Goal: Find specific page/section: Find specific page/section

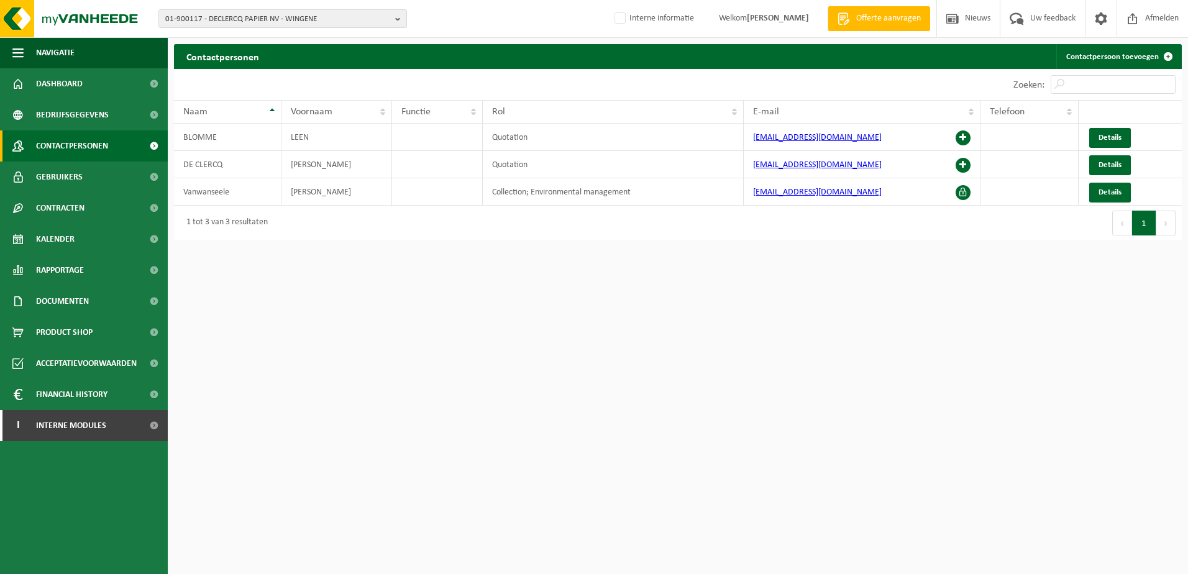
drag, startPoint x: 992, startPoint y: 481, endPoint x: 986, endPoint y: 488, distance: 8.8
click at [990, 483] on html "01-900117 - DECLERCQ PAPIER NV - WINGENE 10-797702 - DE CLERCQ PACKAGING / PLAS…" at bounding box center [594, 287] width 1188 height 574
click at [194, 18] on span "01-900117 - DECLERCQ PAPIER NV - WINGENE" at bounding box center [277, 19] width 225 height 19
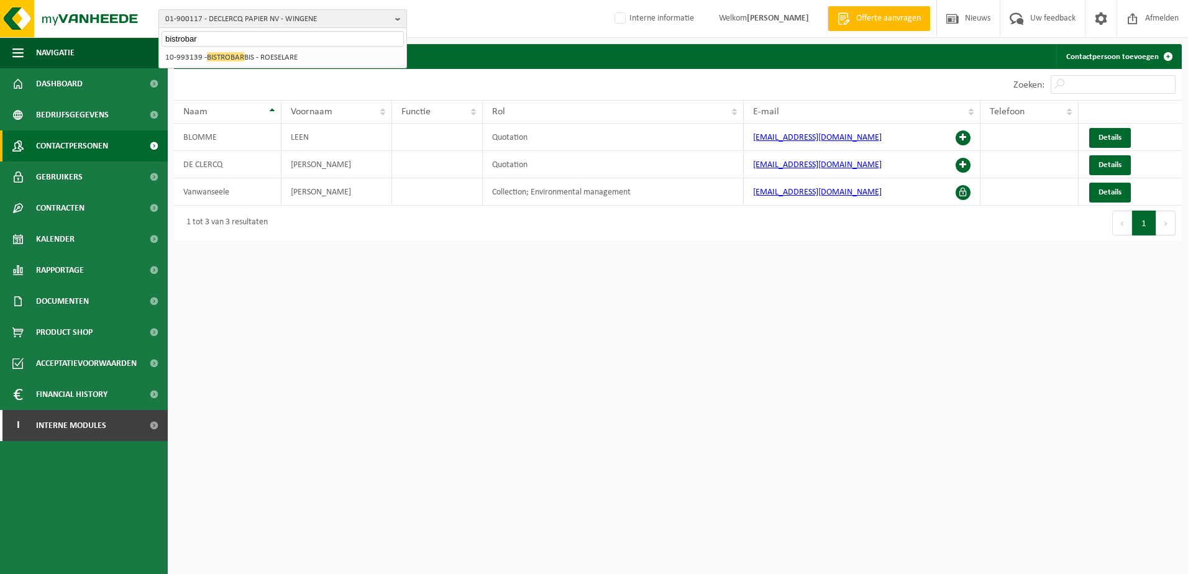
type input "bistrobar"
click at [257, 61] on li "10-993139 - BISTROBAR BIS - ROESELARE" at bounding box center [283, 58] width 242 height 16
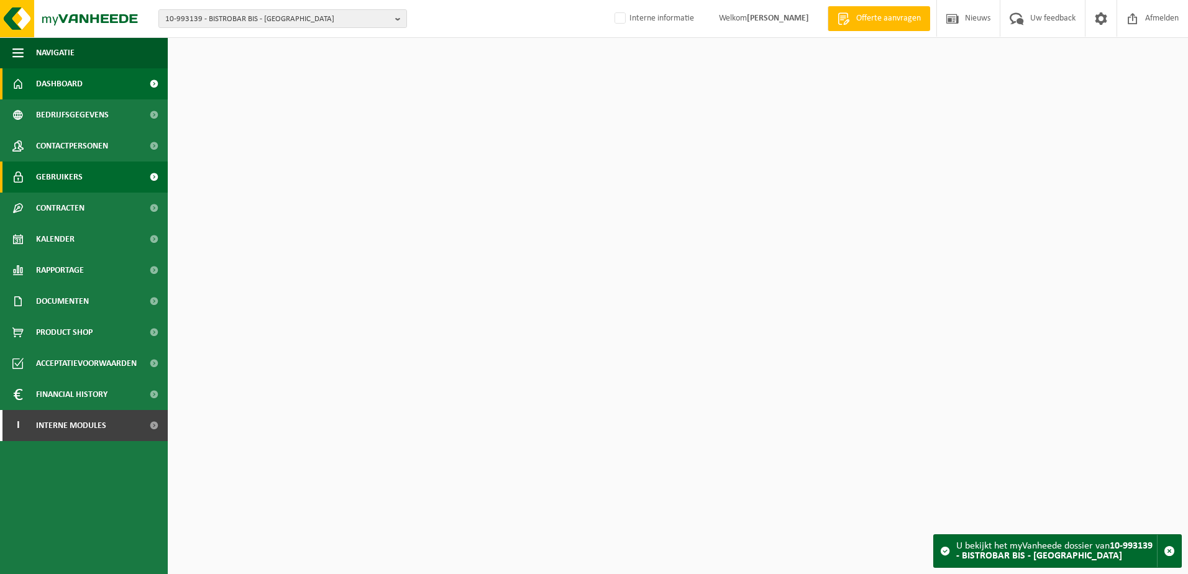
click at [70, 181] on span "Gebruikers" at bounding box center [59, 177] width 47 height 31
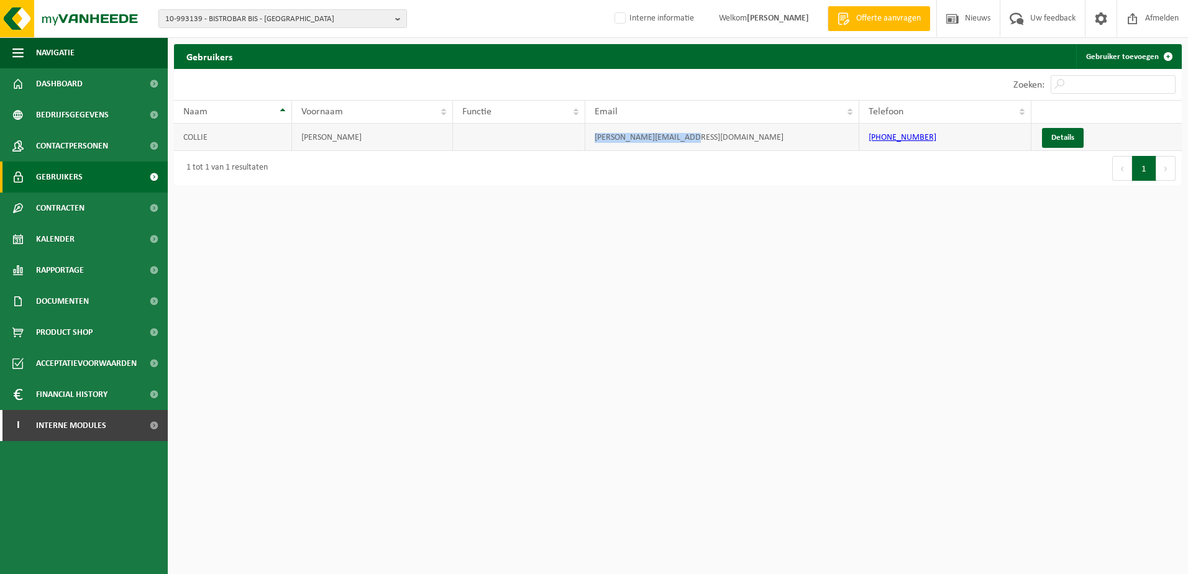
drag, startPoint x: 719, startPoint y: 142, endPoint x: 590, endPoint y: 145, distance: 129.9
click at [590, 145] on td "jonathan@potatohouse.be" at bounding box center [722, 137] width 274 height 27
copy td "jonathan@potatohouse.be"
click at [166, 17] on span "10-993139 - BISTROBAR BIS - ROESELARE" at bounding box center [277, 19] width 225 height 19
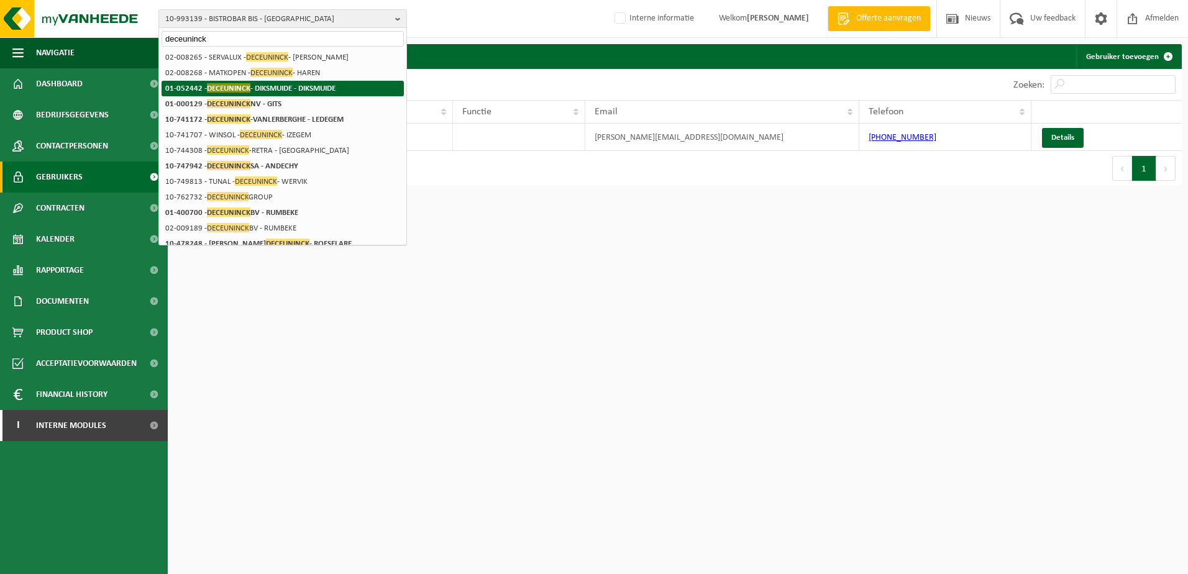
type input "deceuninck"
click at [210, 90] on span "DECEUNINCK" at bounding box center [228, 87] width 43 height 9
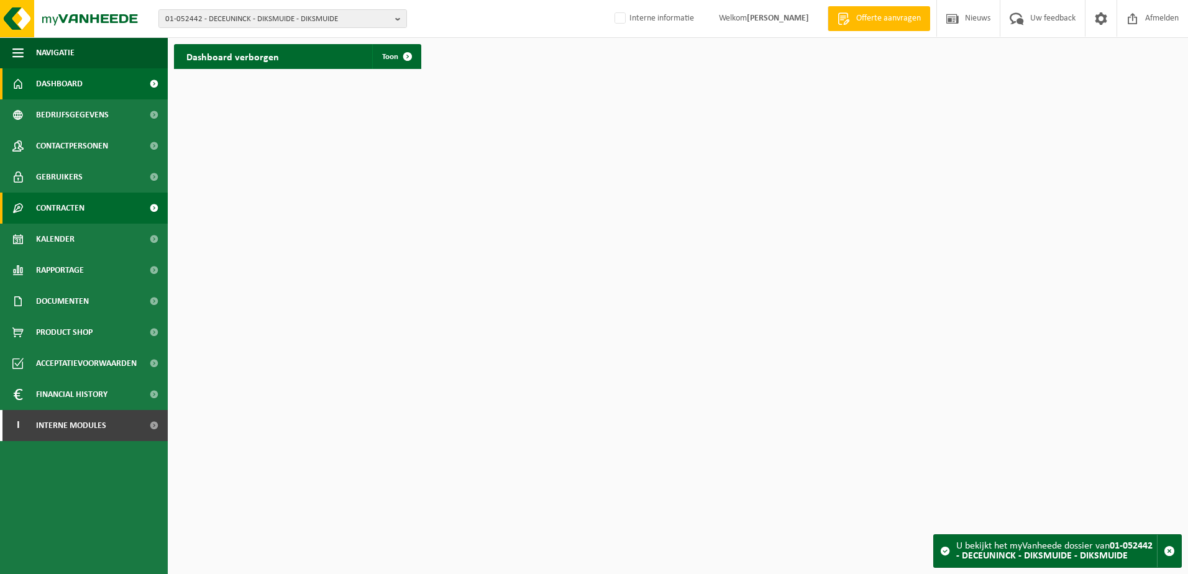
click at [65, 206] on span "Contracten" at bounding box center [60, 208] width 48 height 31
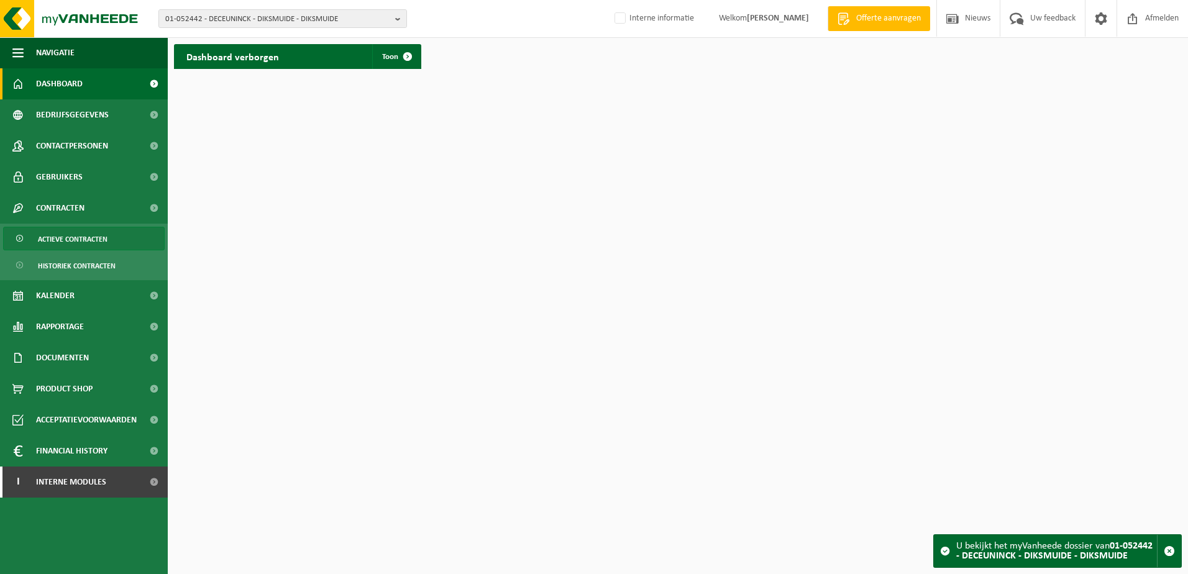
click at [51, 237] on span "Actieve contracten" at bounding box center [73, 239] width 70 height 24
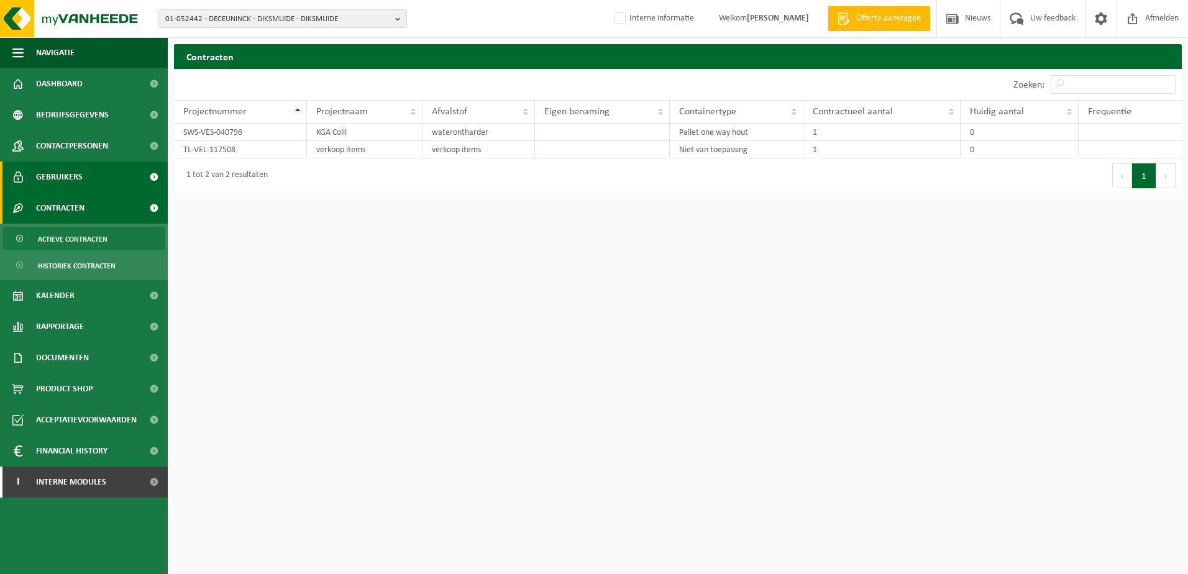
click at [72, 173] on span "Gebruikers" at bounding box center [59, 177] width 47 height 31
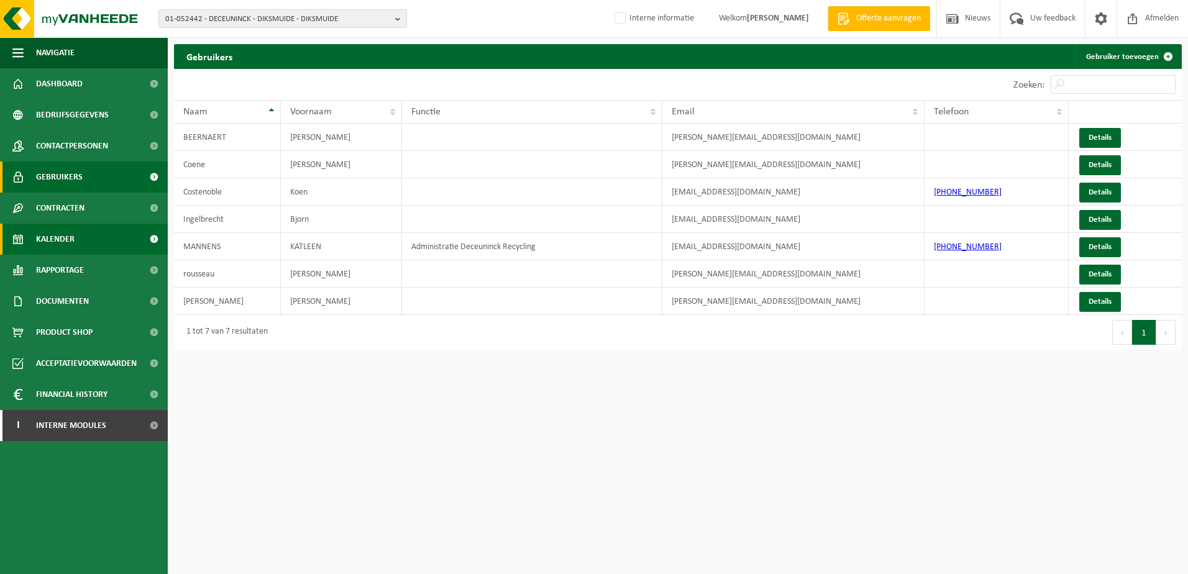
click at [57, 232] on span "Kalender" at bounding box center [55, 239] width 39 height 31
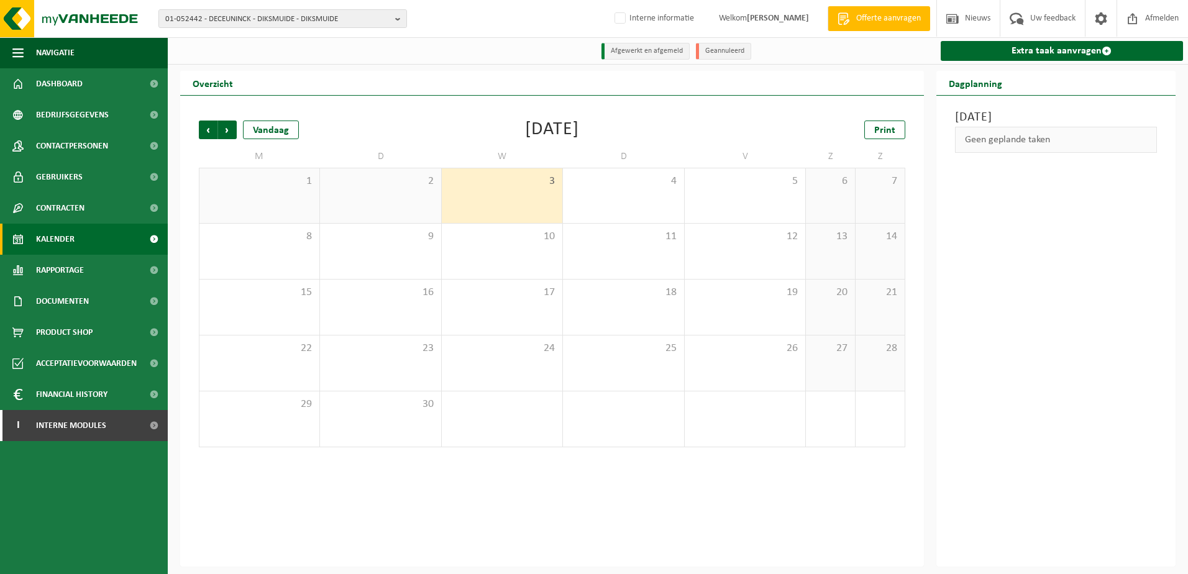
click at [71, 203] on span "Contracten" at bounding box center [60, 208] width 48 height 31
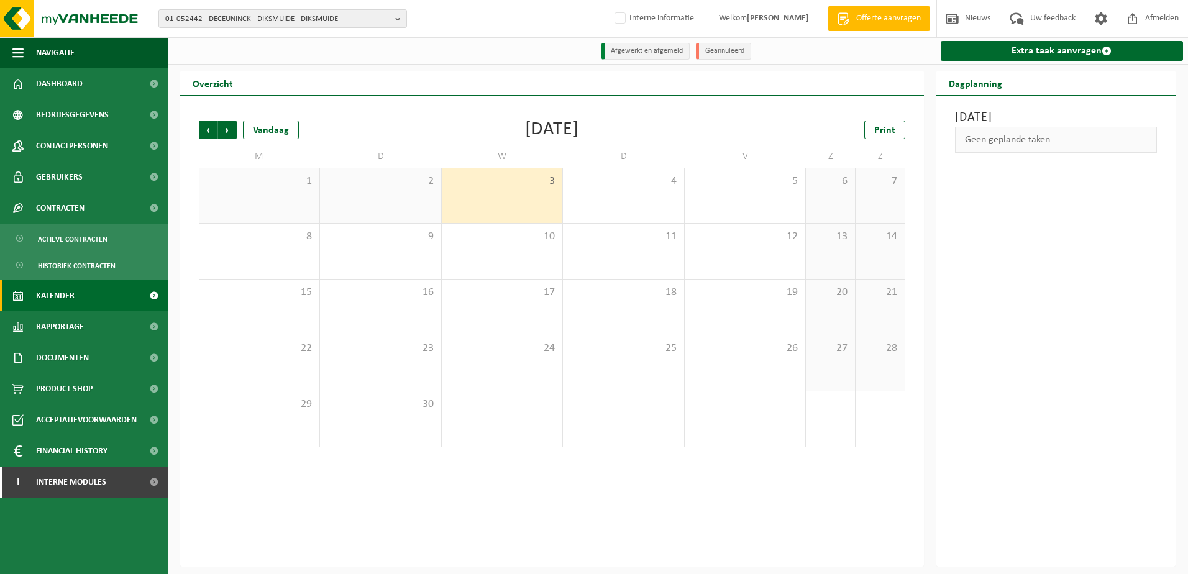
click at [1081, 282] on div "[DATE] Geen geplande taken" at bounding box center [1056, 331] width 240 height 471
click at [1045, 267] on div "[DATE] Geen geplande taken" at bounding box center [1056, 331] width 240 height 471
click at [1064, 360] on div "[DATE] Geen geplande taken" at bounding box center [1056, 331] width 240 height 471
